Goal: Task Accomplishment & Management: Manage account settings

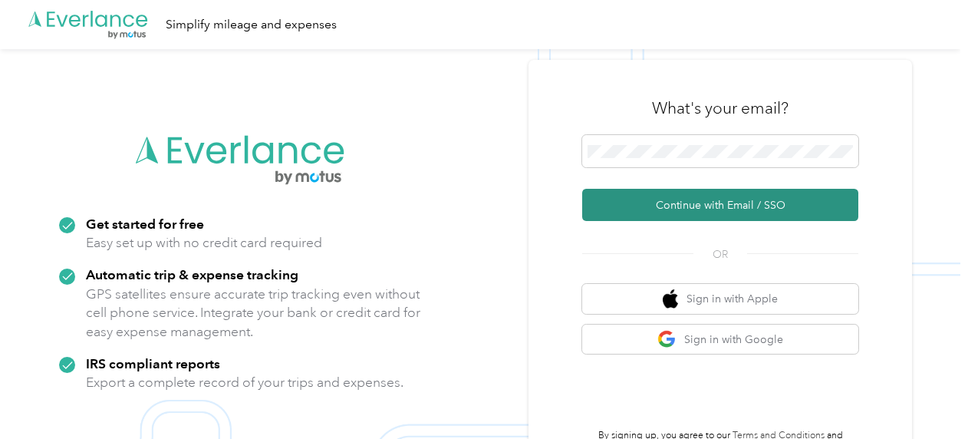
click at [699, 202] on button "Continue with Email / SSO" at bounding box center [720, 205] width 276 height 32
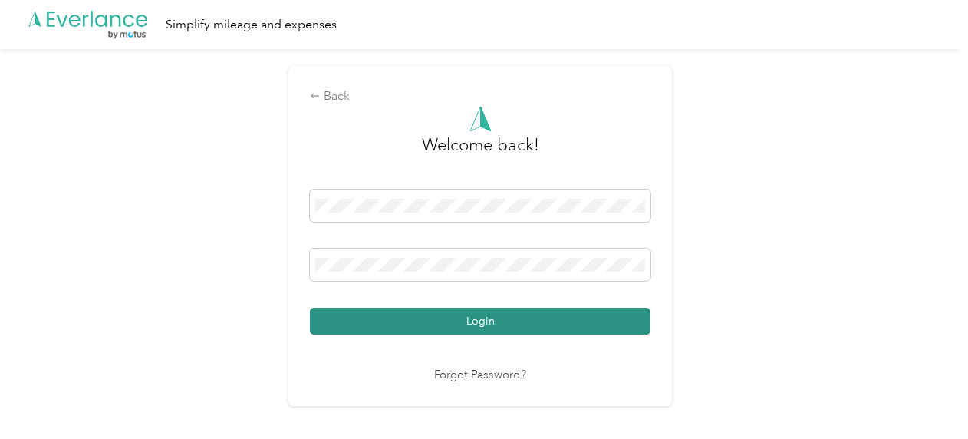
click at [500, 319] on button "Login" at bounding box center [480, 321] width 341 height 27
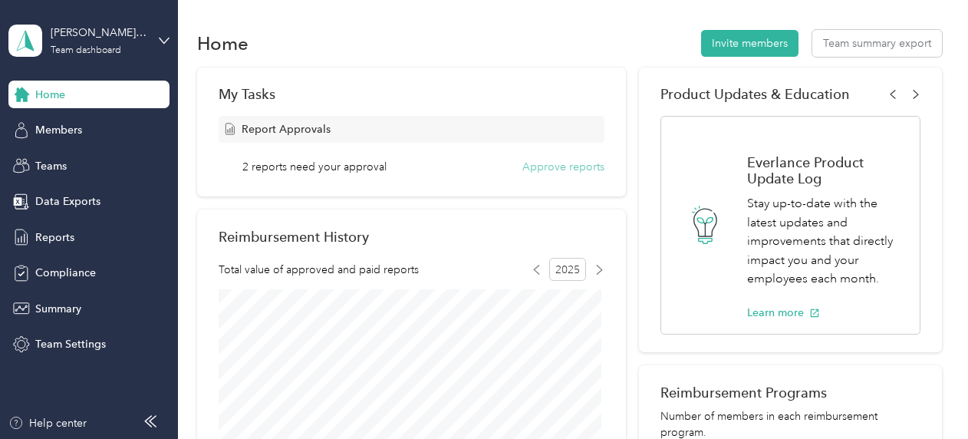
click at [538, 163] on button "Approve reports" at bounding box center [563, 167] width 82 height 16
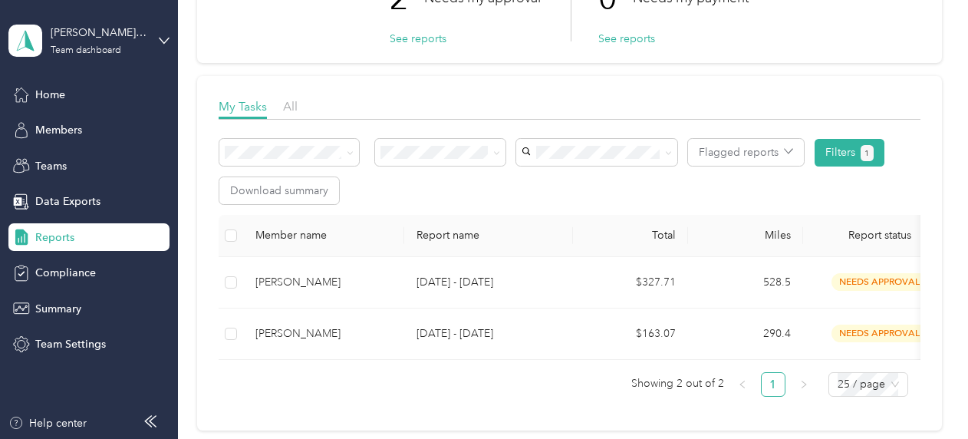
scroll to position [153, 0]
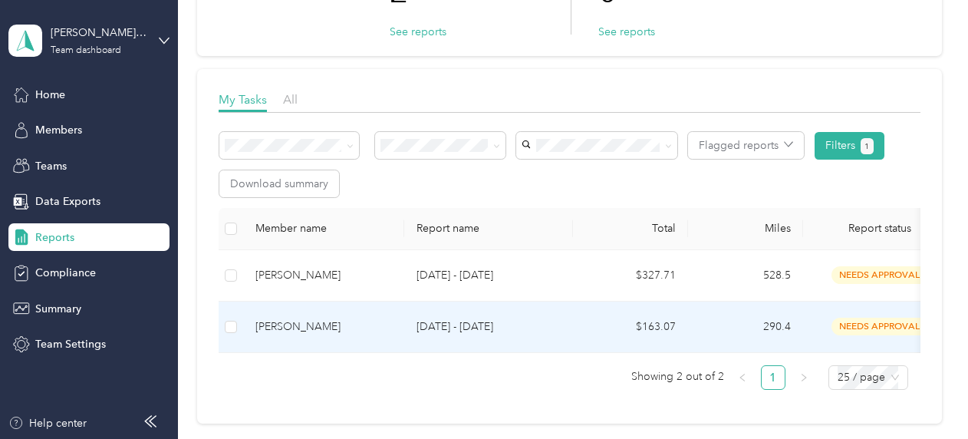
click at [448, 331] on p "[DATE] - [DATE]" at bounding box center [488, 326] width 144 height 17
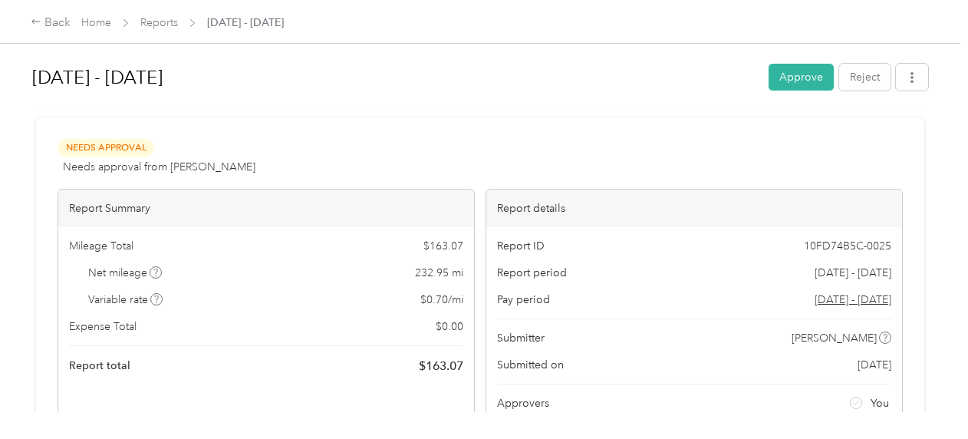
click at [782, 79] on button "Approve" at bounding box center [800, 77] width 65 height 27
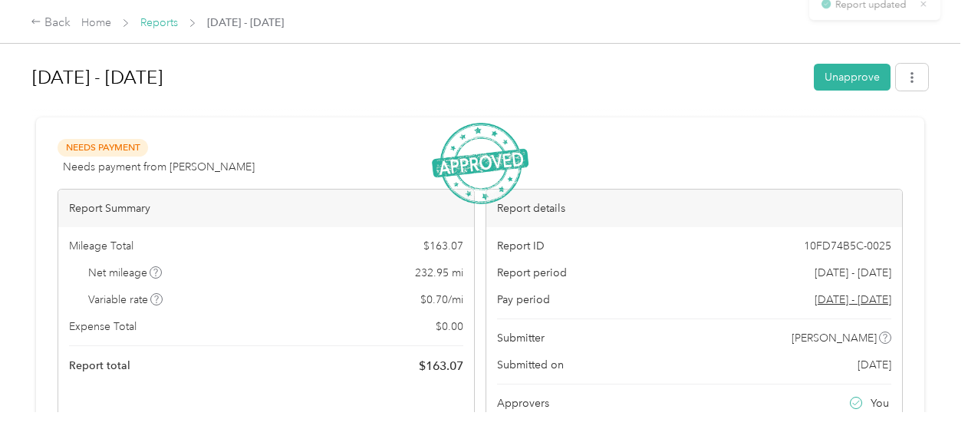
click at [159, 25] on link "Reports" at bounding box center [159, 22] width 38 height 13
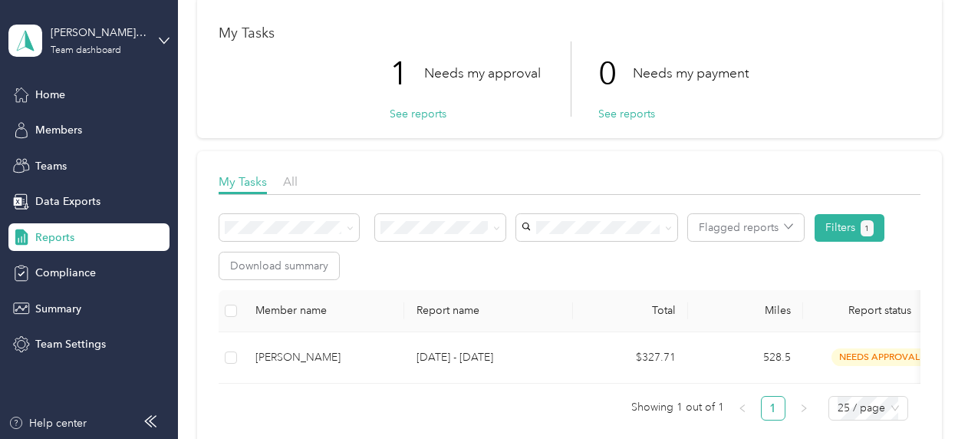
scroll to position [153, 0]
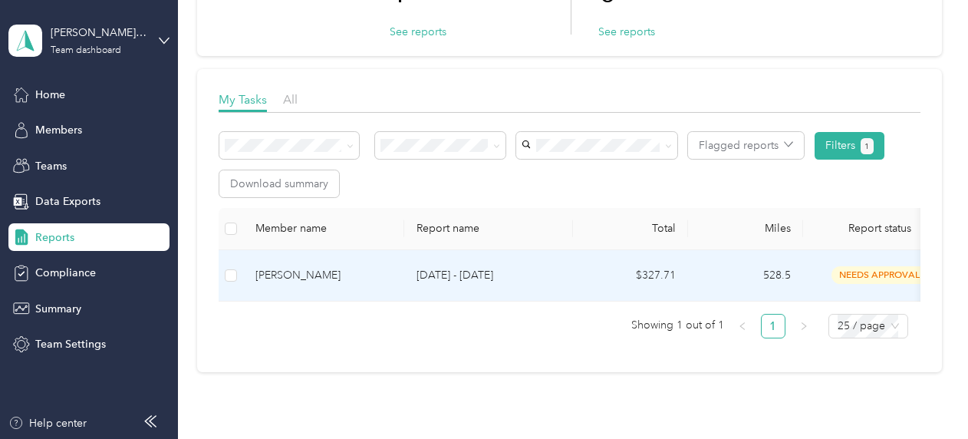
click at [533, 279] on p "[DATE] - [DATE]" at bounding box center [488, 275] width 144 height 17
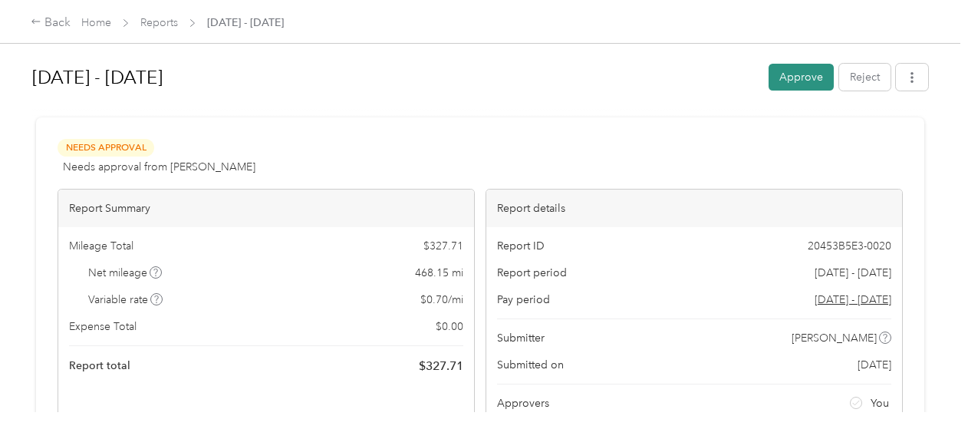
click at [800, 81] on button "Approve" at bounding box center [800, 77] width 65 height 27
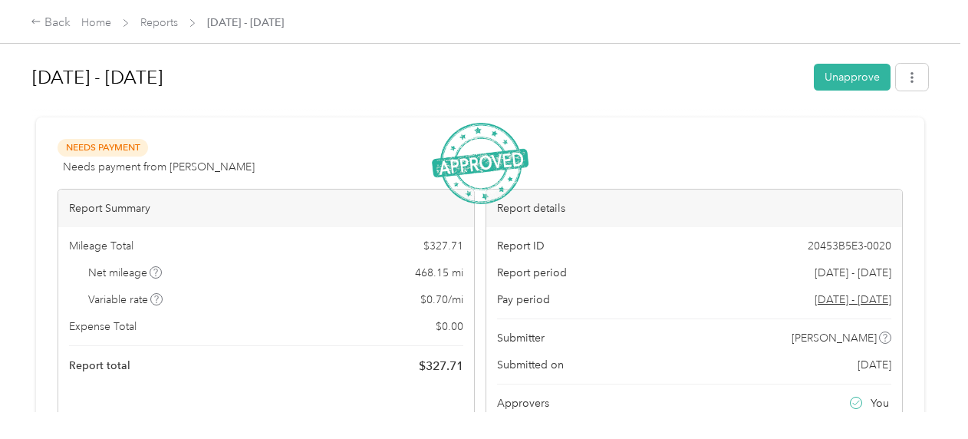
click at [92, 15] on span "Home" at bounding box center [96, 23] width 30 height 16
click at [97, 24] on link "Home" at bounding box center [96, 22] width 30 height 13
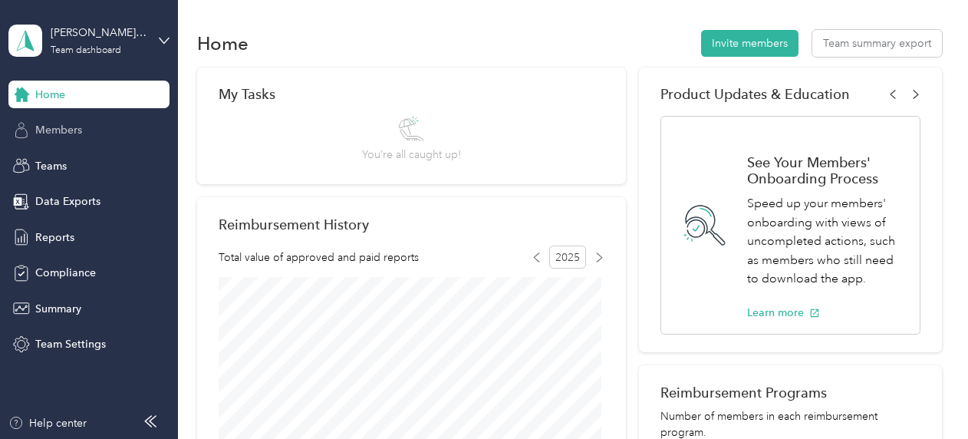
click at [63, 130] on span "Members" at bounding box center [58, 130] width 47 height 16
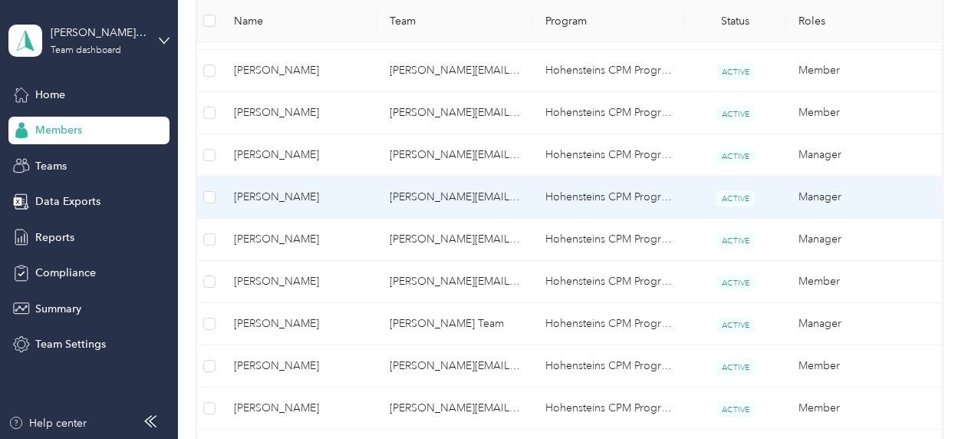
scroll to position [920, 0]
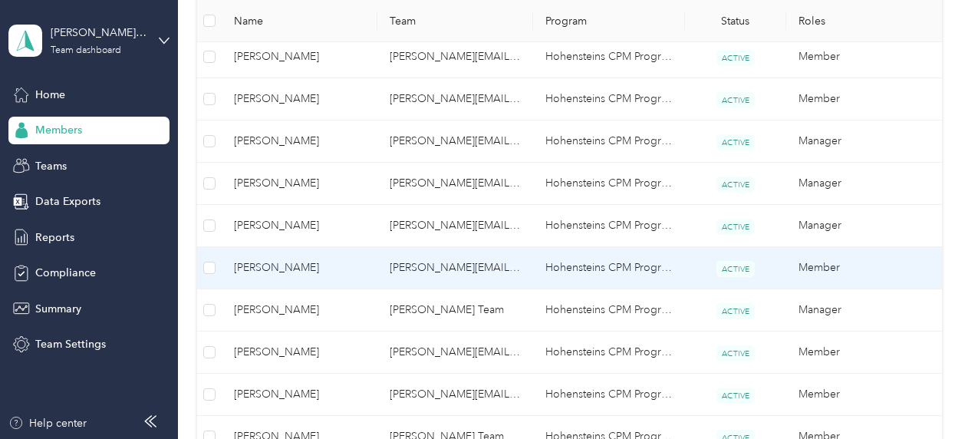
click at [294, 265] on span "[PERSON_NAME]" at bounding box center [299, 267] width 131 height 17
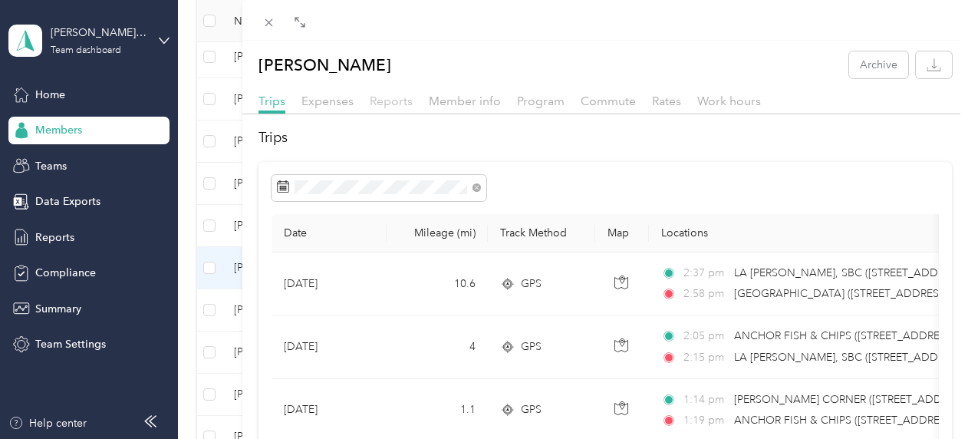
click at [388, 107] on span "Reports" at bounding box center [391, 101] width 43 height 15
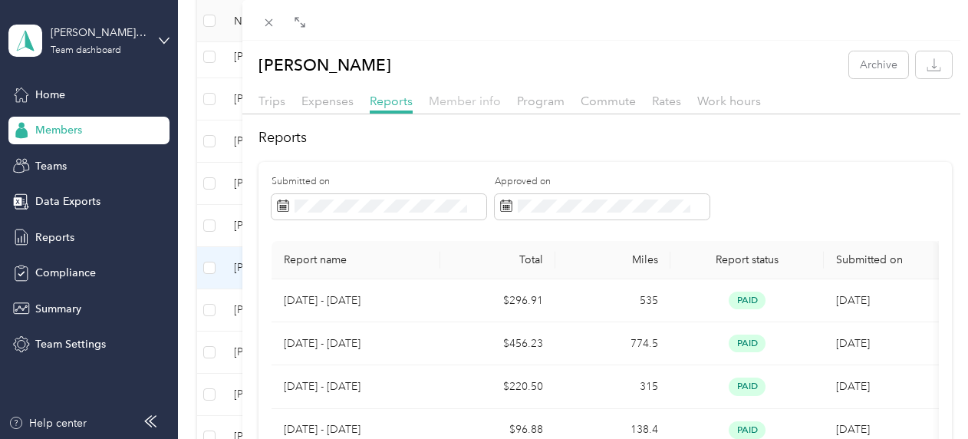
click at [442, 97] on span "Member info" at bounding box center [465, 101] width 72 height 15
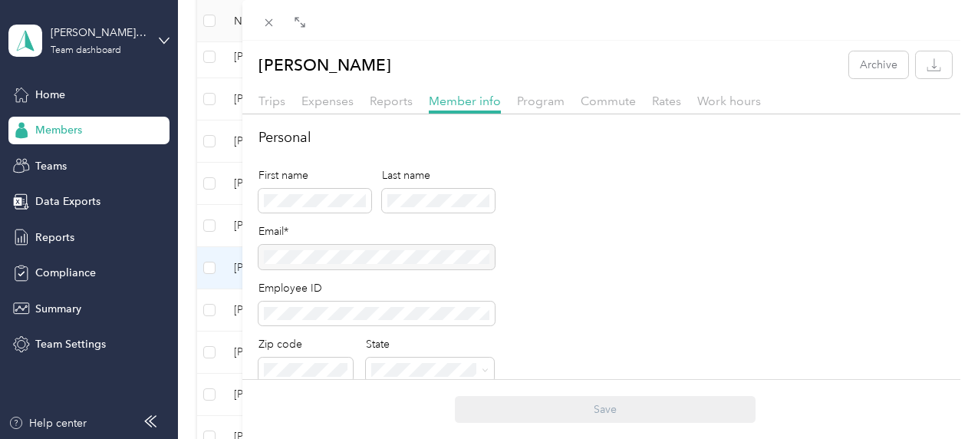
click at [255, 99] on div "Trips Expenses Reports Member info Program Commute Rates Work hours" at bounding box center [605, 103] width 726 height 22
click at [275, 105] on span "Trips" at bounding box center [271, 101] width 27 height 15
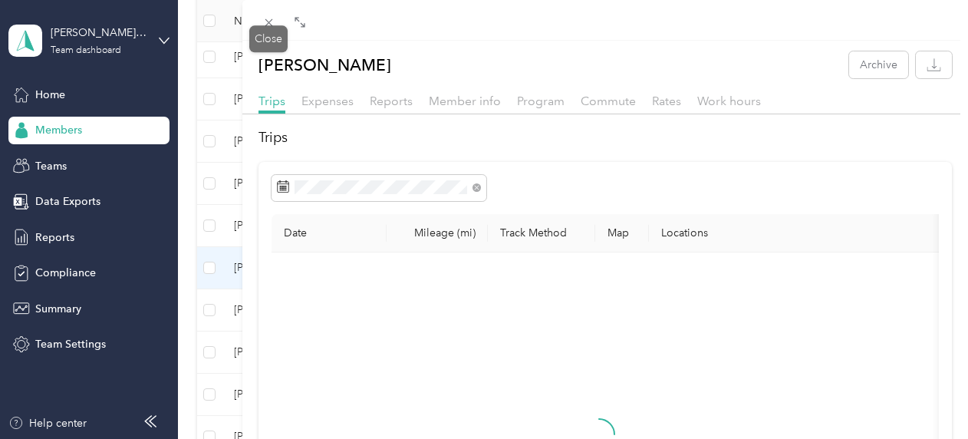
click at [268, 25] on icon at bounding box center [268, 22] width 13 height 13
